Goal: Information Seeking & Learning: Learn about a topic

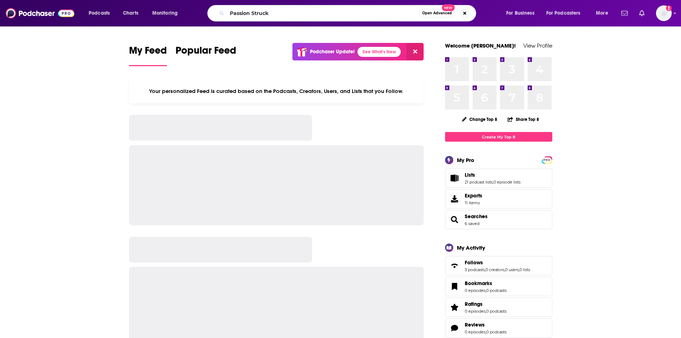
type input "Passion Struck"
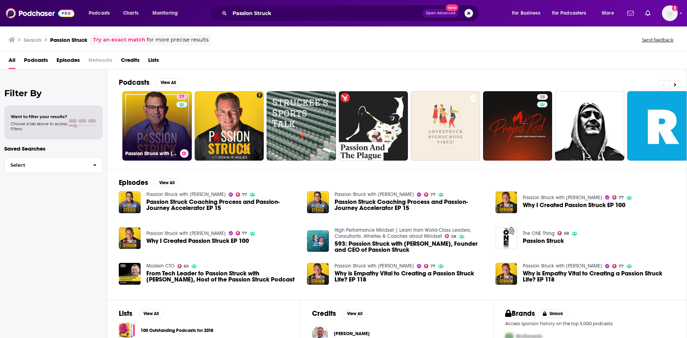
click at [163, 122] on link "77 Passion Struck with [PERSON_NAME]" at bounding box center [156, 125] width 69 height 69
